Goal: Information Seeking & Learning: Learn about a topic

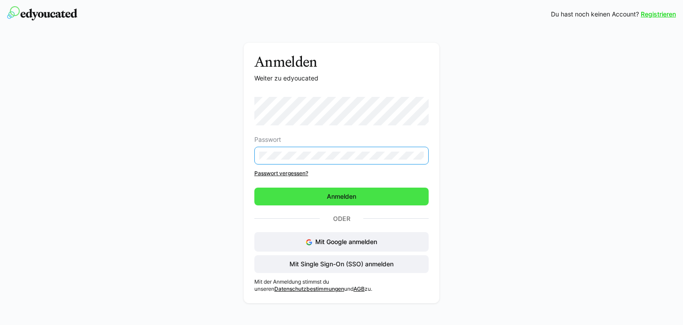
click at [355, 192] on span "Anmelden" at bounding box center [341, 196] width 32 height 9
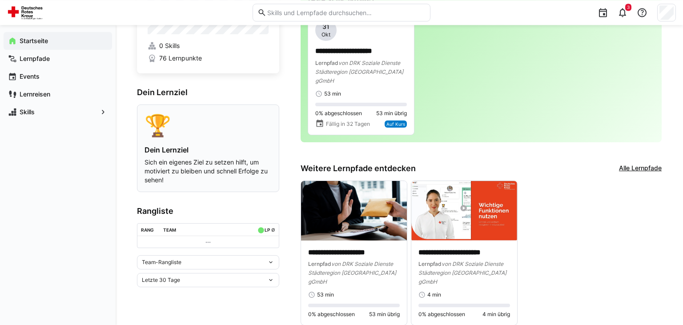
scroll to position [64, 0]
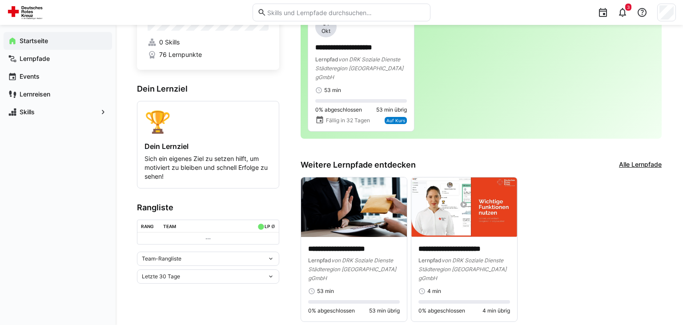
click at [273, 256] on div "Team-Rangliste" at bounding box center [208, 259] width 142 height 14
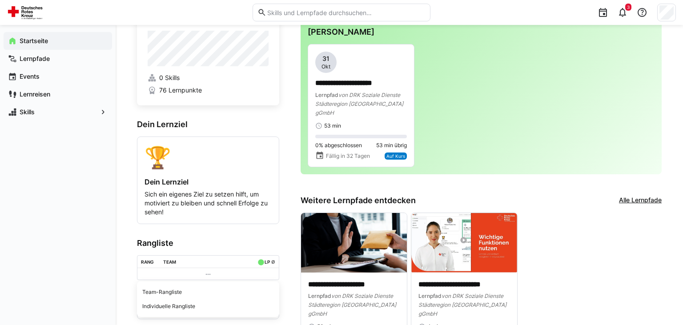
scroll to position [0, 0]
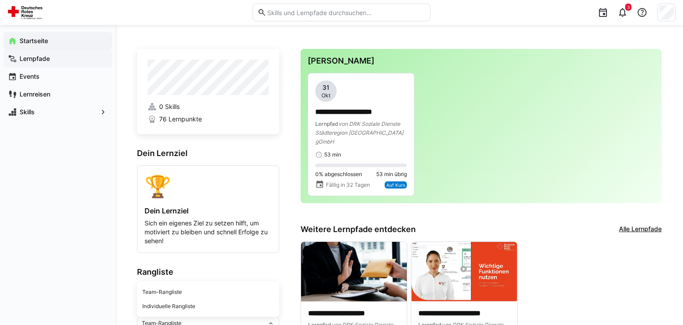
click at [59, 61] on span "Lernpfade" at bounding box center [62, 58] width 89 height 9
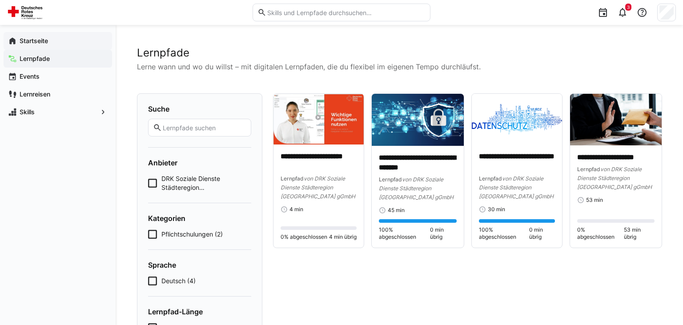
click at [45, 45] on span "Startseite" at bounding box center [62, 40] width 89 height 9
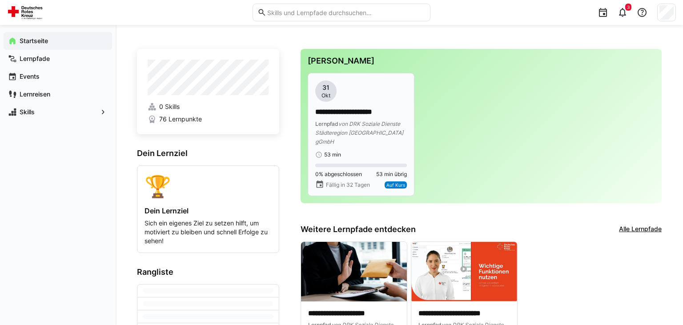
click at [369, 121] on span "von DRK Soziale Dienste Städteregion [GEOGRAPHIC_DATA] gGmbH" at bounding box center [359, 132] width 88 height 24
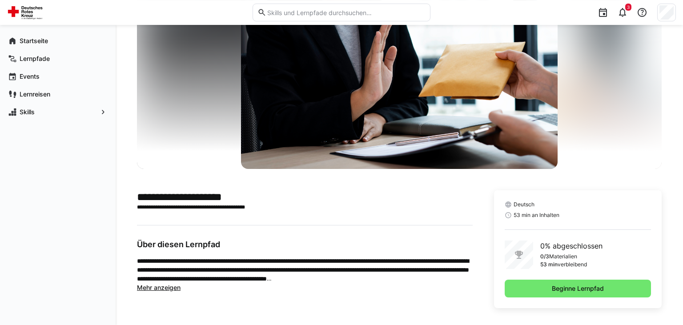
scroll to position [59, 0]
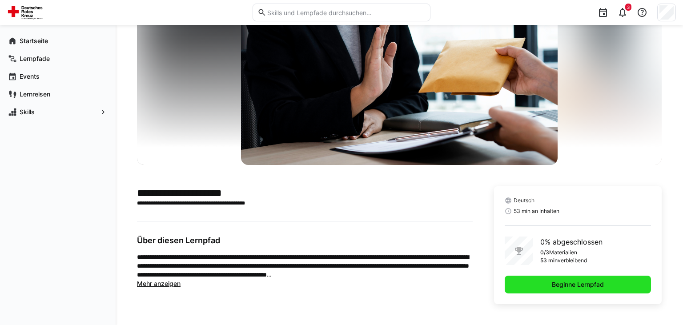
click at [561, 281] on span "Beginne Lernpfad" at bounding box center [577, 284] width 55 height 9
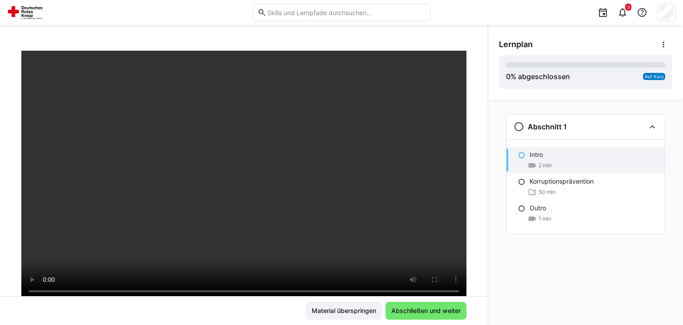
scroll to position [89, 0]
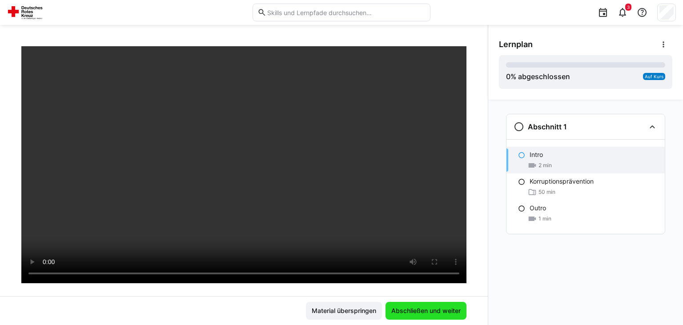
click at [430, 308] on span "Abschließen und weiter" at bounding box center [426, 310] width 72 height 9
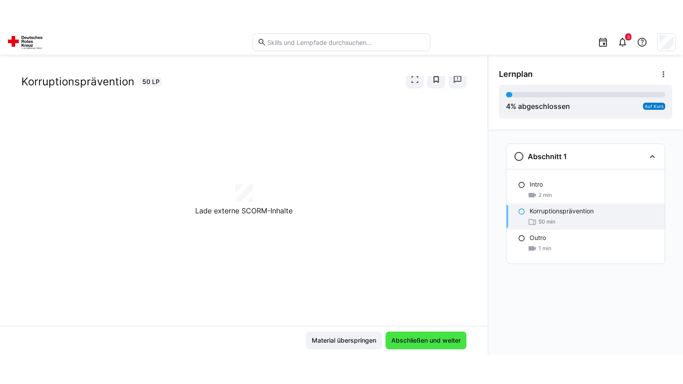
scroll to position [21, 0]
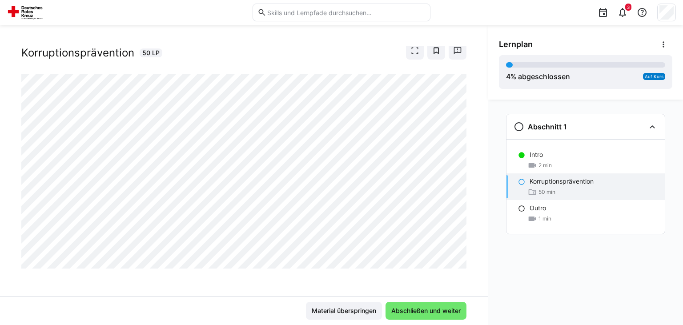
click at [552, 182] on p "Korruptionsprävention" at bounding box center [561, 181] width 64 height 9
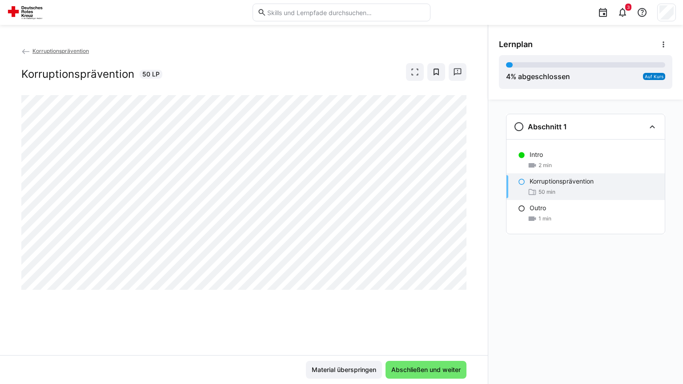
scroll to position [0, 0]
